Goal: Information Seeking & Learning: Learn about a topic

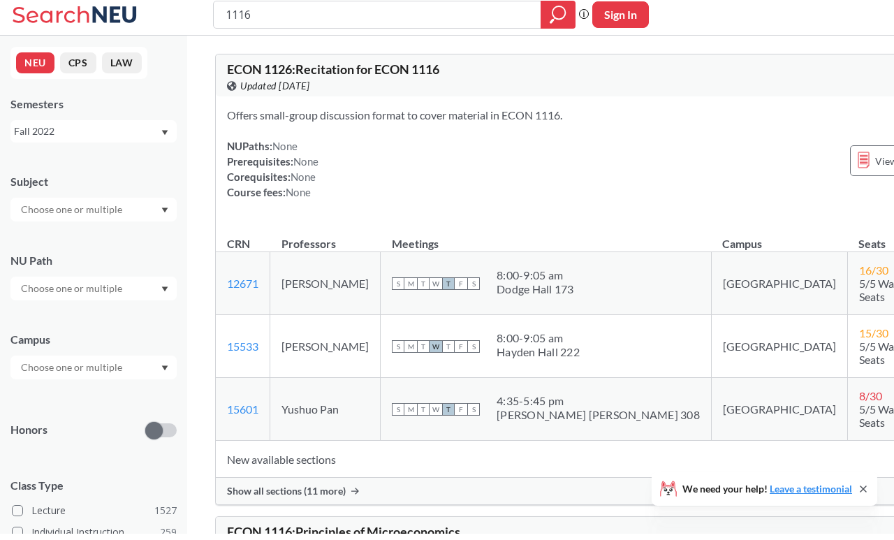
scroll to position [6, 0]
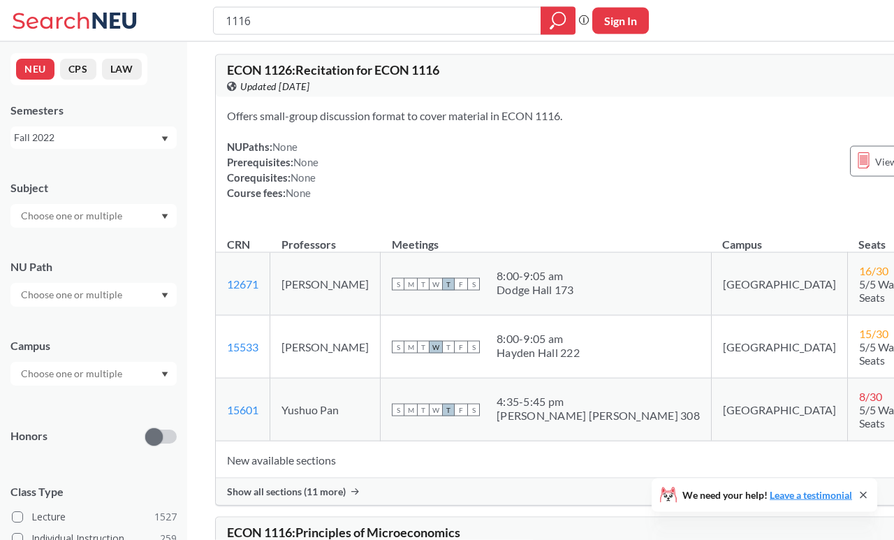
click at [54, 148] on div "Fall 2022" at bounding box center [93, 137] width 166 height 22
click at [59, 153] on div "Fall 2025" at bounding box center [93, 168] width 166 height 38
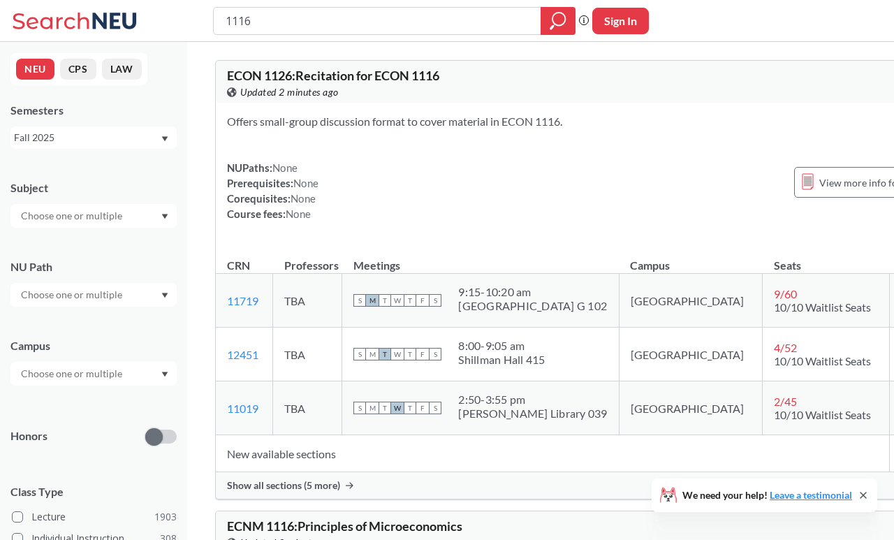
click at [52, 138] on div "Fall 2025" at bounding box center [87, 137] width 146 height 15
click at [33, 172] on span "Fall 2025" at bounding box center [39, 168] width 43 height 15
click at [267, 31] on input "1116" at bounding box center [377, 21] width 307 height 24
type input "1"
type input "project management"
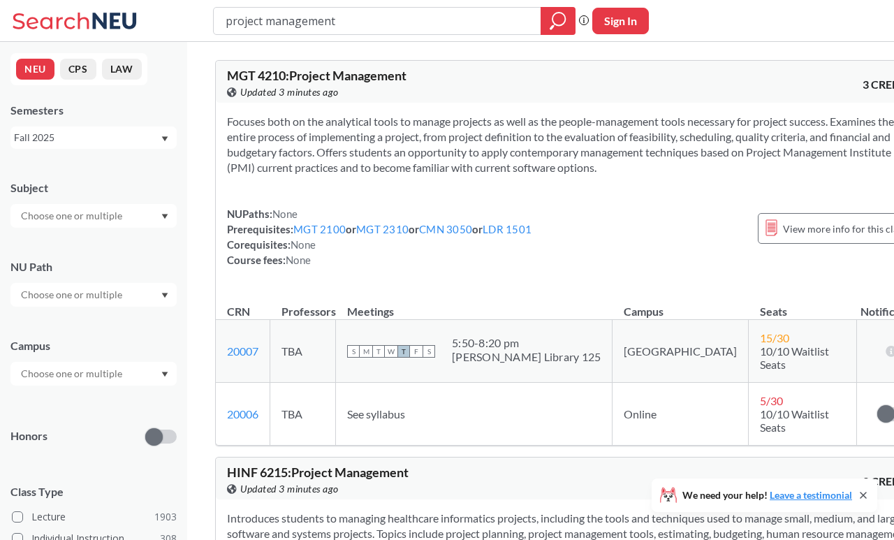
click at [300, 78] on span "MGT 4210 : Project Management" at bounding box center [316, 75] width 179 height 15
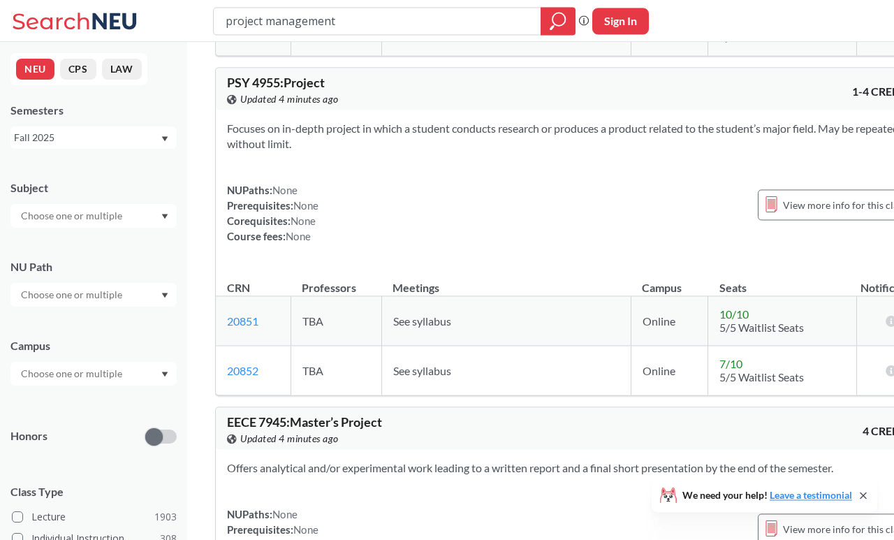
scroll to position [2690, 0]
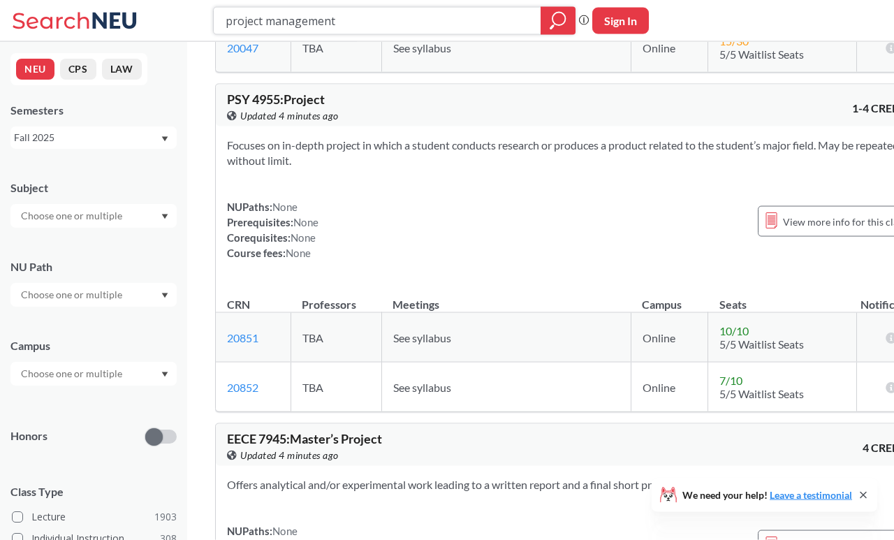
click at [413, 16] on input "project management" at bounding box center [377, 21] width 307 height 24
type input "p"
type input "mgmt3530"
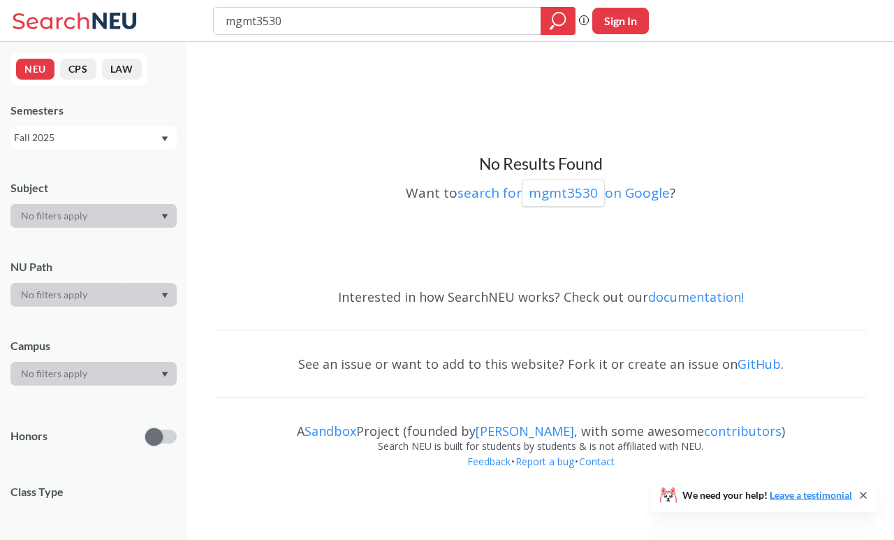
click at [499, 23] on input "mgmt3530" at bounding box center [377, 21] width 307 height 24
type input "m"
click at [318, 126] on div "No Results Found Want to search for mgmt3530 on Google ?" at bounding box center [540, 163] width 651 height 228
click at [147, 141] on div "Fall 2025" at bounding box center [87, 137] width 146 height 15
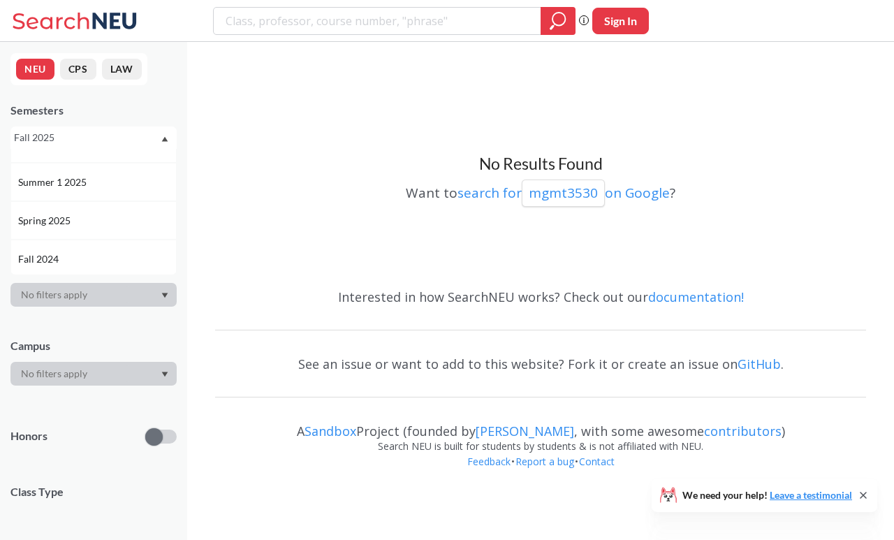
scroll to position [108, 0]
click at [113, 213] on div "Spring 2025" at bounding box center [97, 213] width 158 height 15
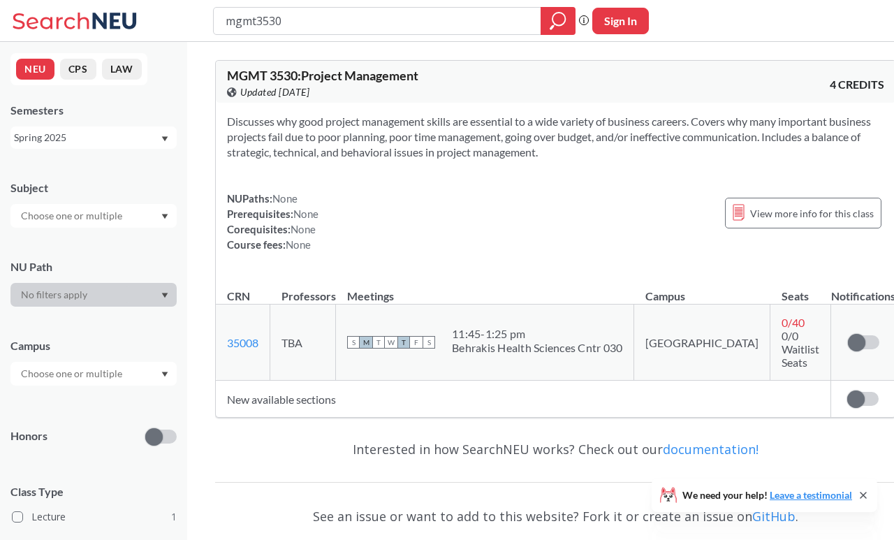
click at [101, 297] on div at bounding box center [93, 295] width 166 height 24
click at [147, 136] on div "Spring 2025" at bounding box center [87, 137] width 146 height 15
click at [116, 165] on div "Fall 2025" at bounding box center [97, 168] width 158 height 15
